Goal: Communication & Community: Connect with others

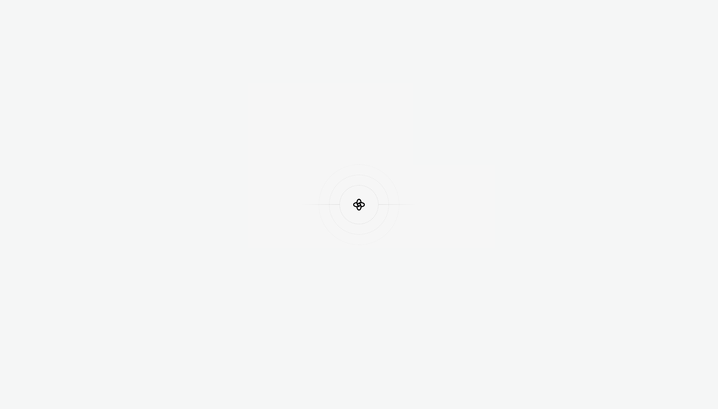
click at [662, 37] on div at bounding box center [359, 204] width 718 height 409
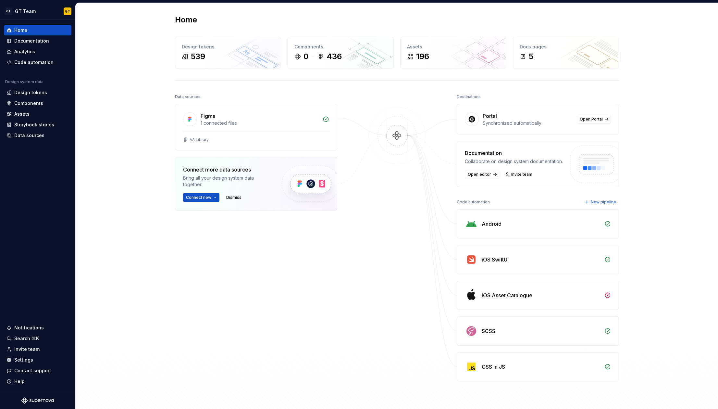
click at [133, 105] on div "Home Design tokens 539 Components 0 436 Assets 196 Docs pages 5 Data sources Fi…" at bounding box center [397, 211] width 642 height 416
click at [39, 347] on div "Invite team" at bounding box center [37, 349] width 62 height 6
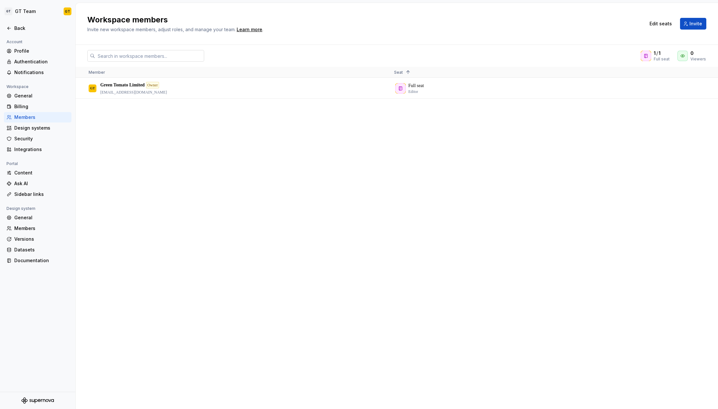
click at [150, 56] on input "text" at bounding box center [149, 56] width 109 height 12
click at [186, 124] on div "GT Green Tomato Limited Owner [EMAIL_ADDRESS][DOMAIN_NAME] Full seat Editor" at bounding box center [397, 243] width 642 height 330
click at [19, 46] on div "Profile" at bounding box center [37, 51] width 67 height 10
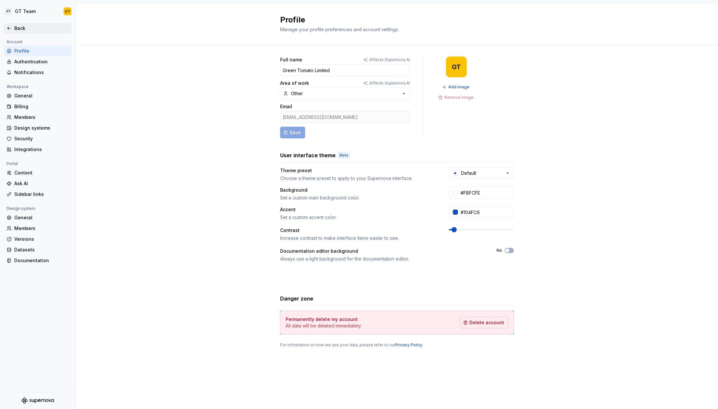
click at [20, 30] on div "Back" at bounding box center [41, 28] width 55 height 6
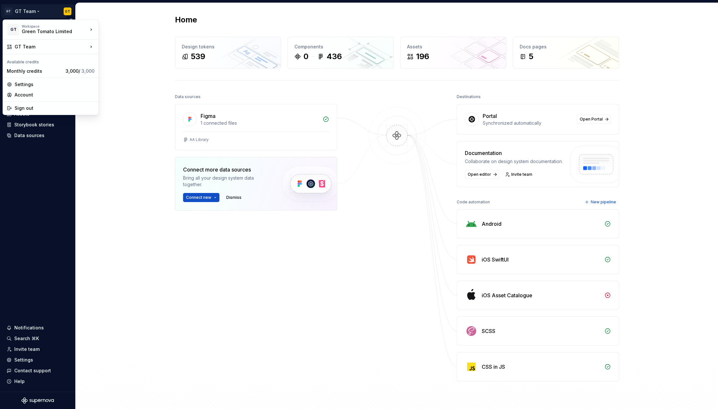
click at [66, 11] on html "GT GT Team GT Home Documentation Analytics Code automation Design system data D…" at bounding box center [359, 204] width 718 height 409
click at [130, 115] on html "GT GT Team GT Home Documentation Analytics Code automation Design system data D…" at bounding box center [359, 204] width 718 height 409
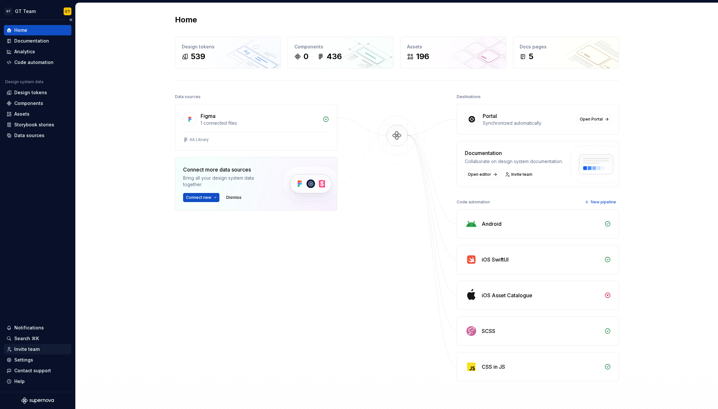
click at [34, 346] on div "Invite team" at bounding box center [26, 349] width 25 height 6
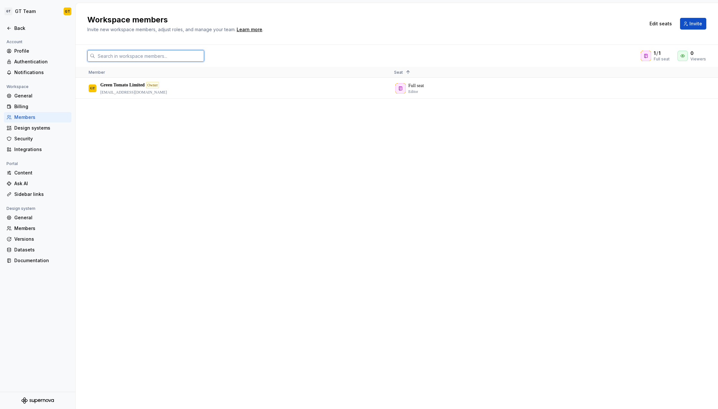
click at [145, 53] on input "text" at bounding box center [149, 56] width 109 height 12
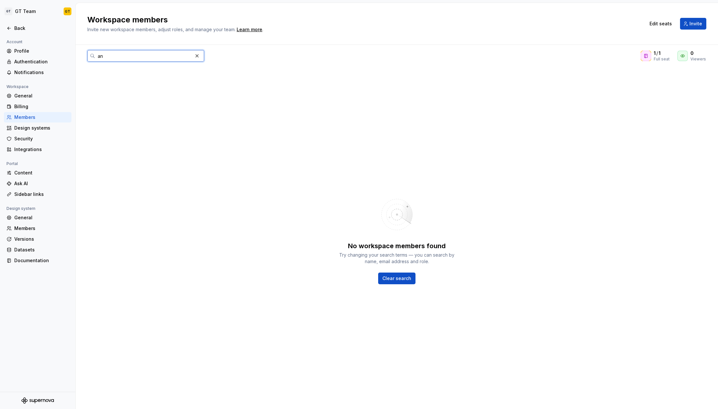
type input "a"
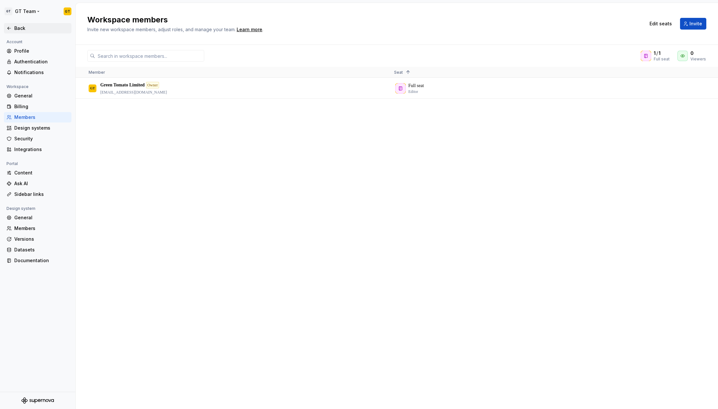
click at [19, 27] on div "Back" at bounding box center [41, 28] width 55 height 6
